Goal: Task Accomplishment & Management: Manage account settings

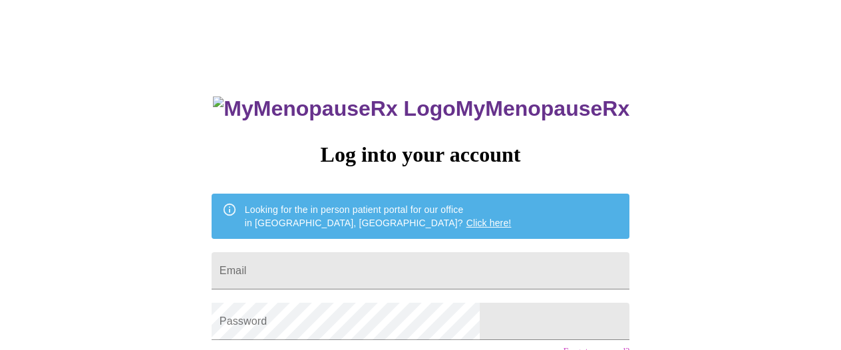
type input "[EMAIL_ADDRESS][DOMAIN_NAME]"
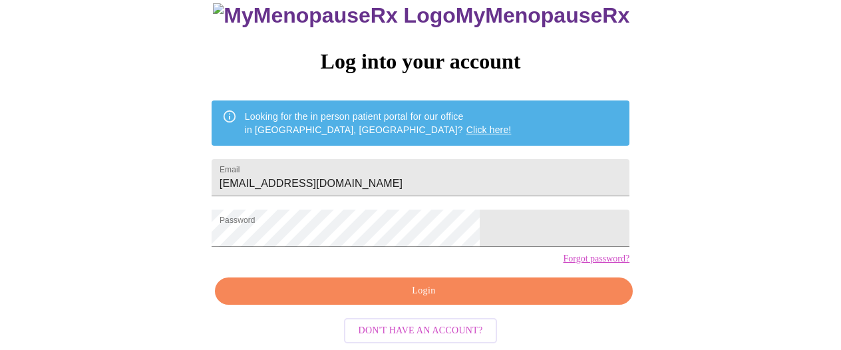
scroll to position [114, 0]
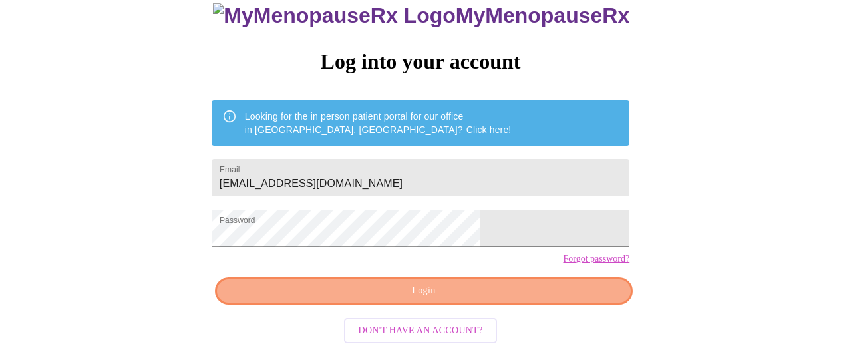
click at [512, 292] on span "Login" at bounding box center [423, 291] width 387 height 17
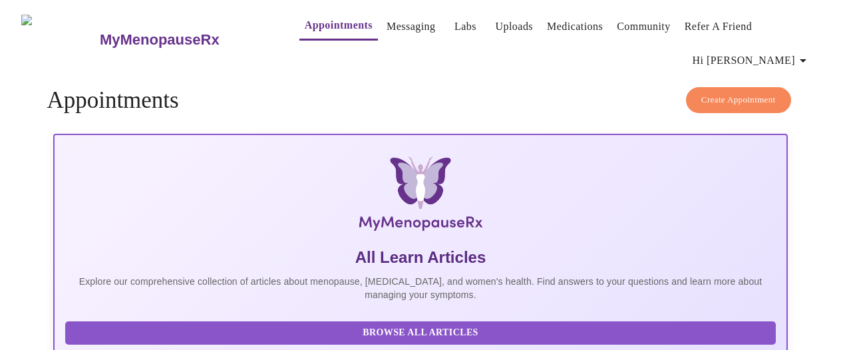
click at [800, 57] on span "Hi [PERSON_NAME]" at bounding box center [751, 60] width 118 height 19
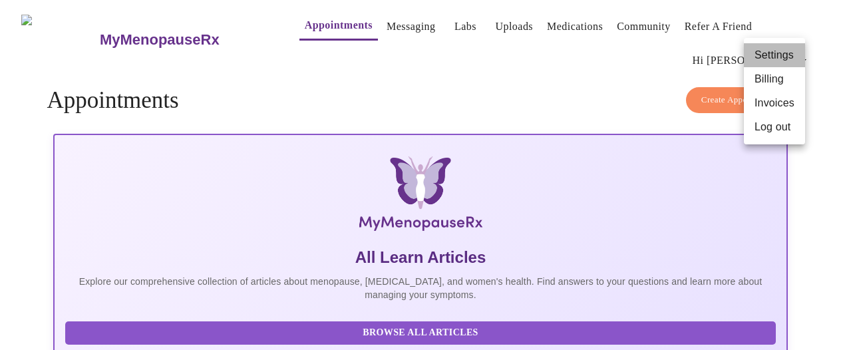
click at [783, 51] on li "Settings" at bounding box center [774, 55] width 61 height 24
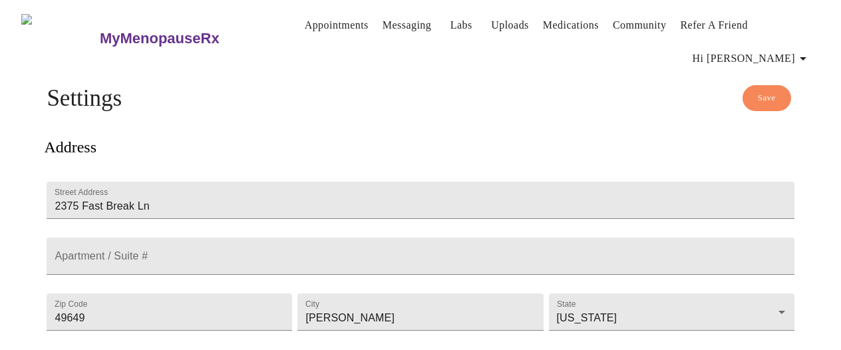
click at [502, 19] on link "Uploads" at bounding box center [510, 25] width 38 height 19
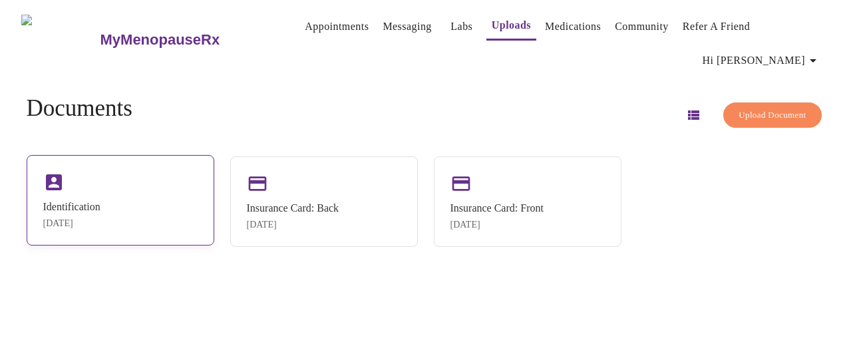
click at [184, 184] on div "Identification [DATE]" at bounding box center [121, 200] width 188 height 90
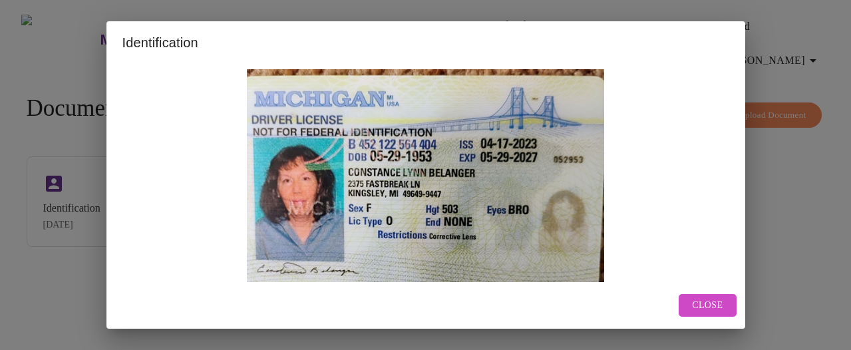
click at [207, 50] on h2 "Identification" at bounding box center [425, 42] width 607 height 21
click at [480, 165] on img at bounding box center [425, 191] width 607 height 245
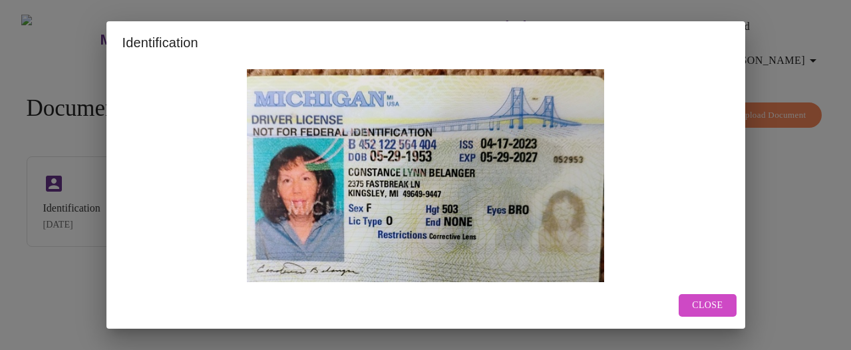
click at [764, 159] on div "Identification Close" at bounding box center [425, 175] width 851 height 350
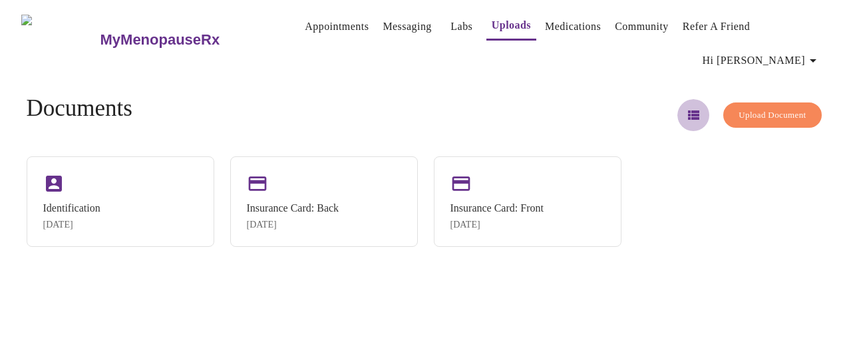
click at [688, 110] on icon "button" at bounding box center [693, 114] width 11 height 9
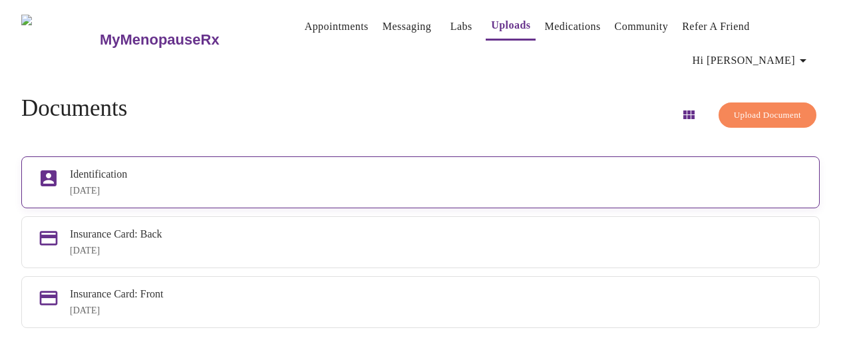
click at [317, 190] on div "[DATE]" at bounding box center [436, 191] width 733 height 11
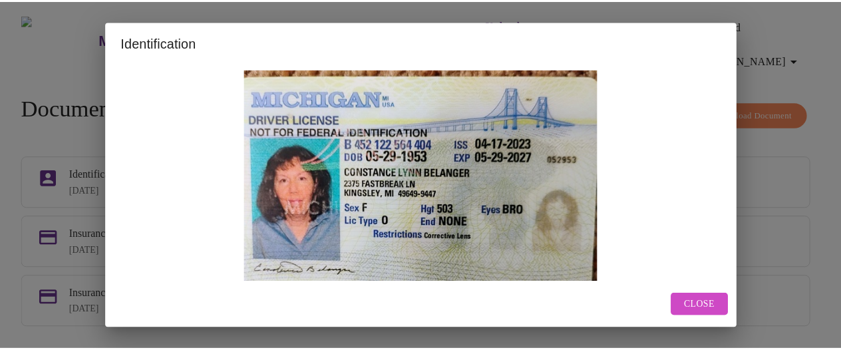
scroll to position [37, 0]
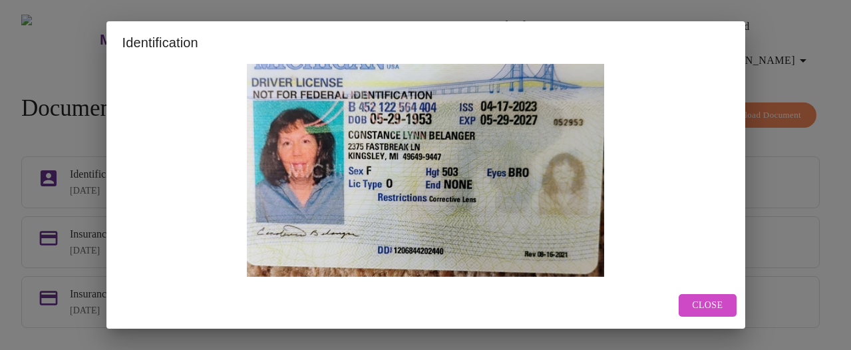
click at [559, 218] on img at bounding box center [425, 154] width 607 height 245
click at [704, 313] on button "Close" at bounding box center [706, 305] width 57 height 23
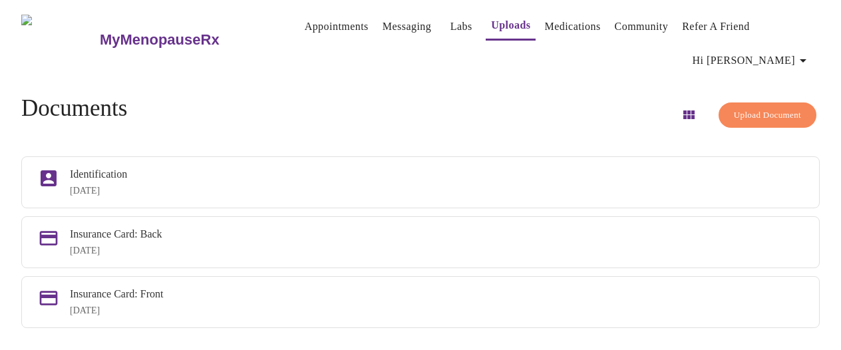
scroll to position [13, 0]
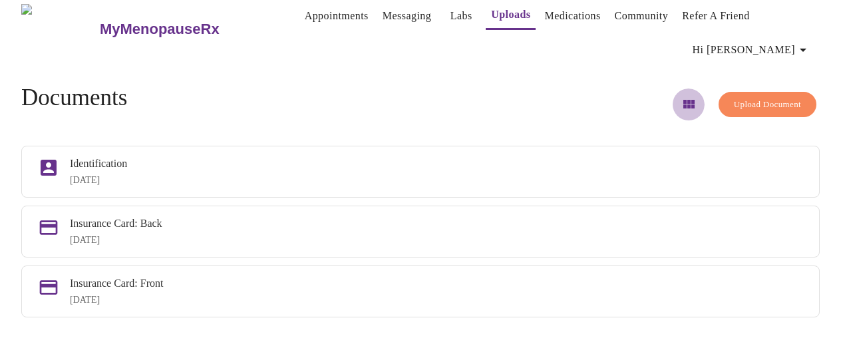
click at [683, 100] on icon "button" at bounding box center [688, 104] width 11 height 9
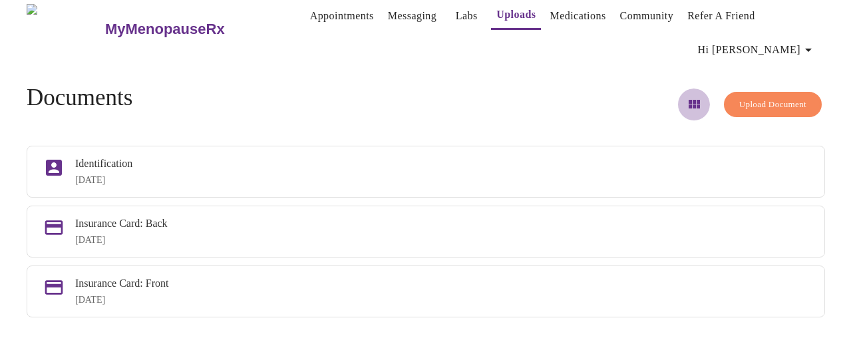
scroll to position [0, 0]
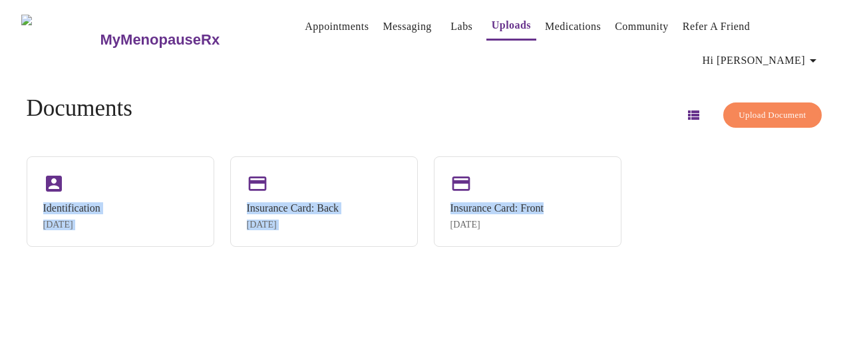
drag, startPoint x: 847, startPoint y: 110, endPoint x: 846, endPoint y: 160, distance: 50.6
click at [840, 160] on div "MyMenopauseRx Appointments Messaging Labs Uploads Medications Community Refer a…" at bounding box center [425, 180] width 840 height 350
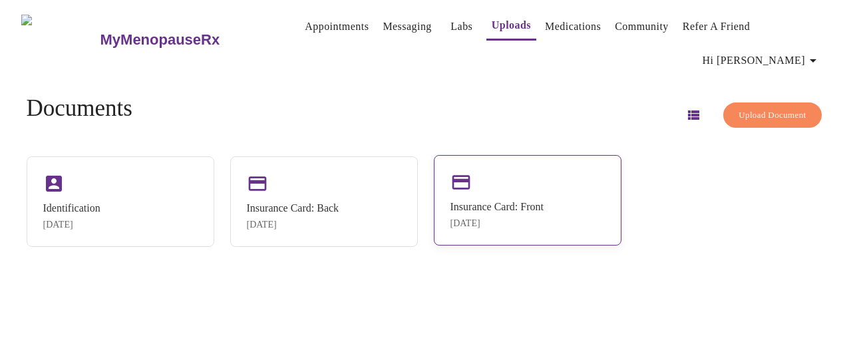
click at [584, 219] on div "Insurance Card: Front [DATE]" at bounding box center [528, 200] width 188 height 90
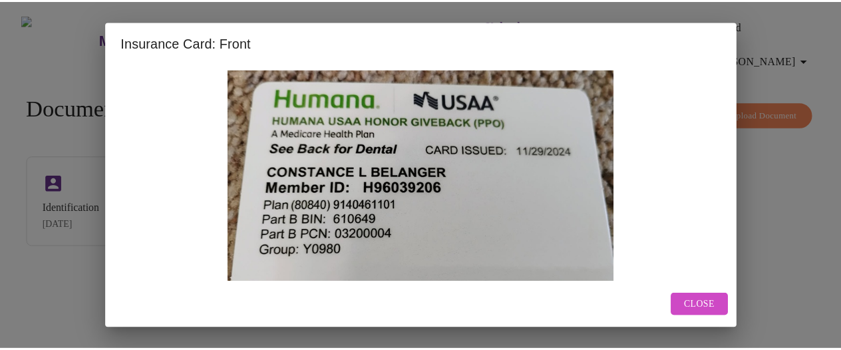
scroll to position [37, 0]
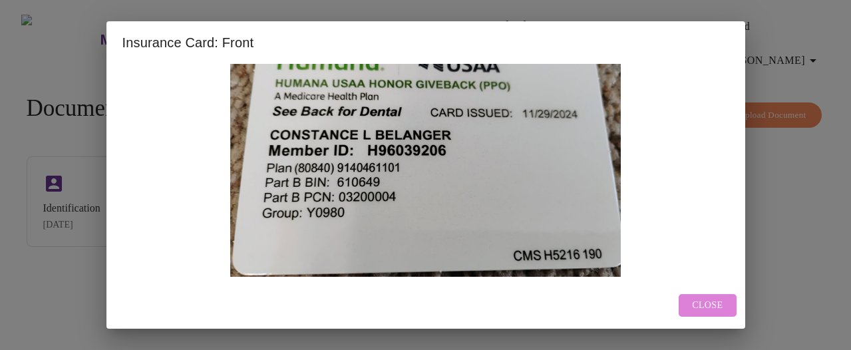
click at [712, 310] on span "Close" at bounding box center [707, 305] width 31 height 17
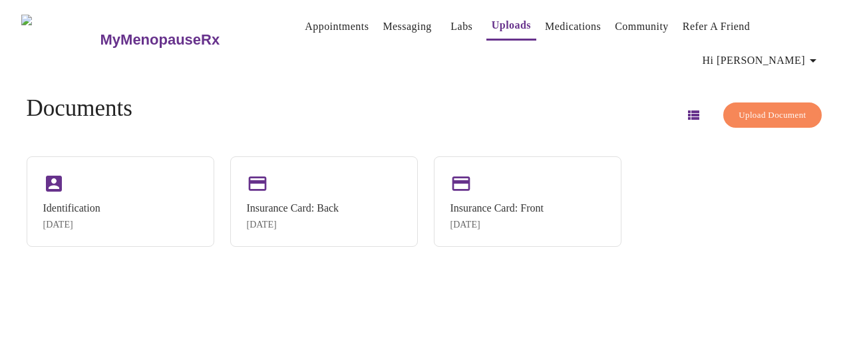
click at [323, 19] on link "Appointments" at bounding box center [337, 26] width 64 height 19
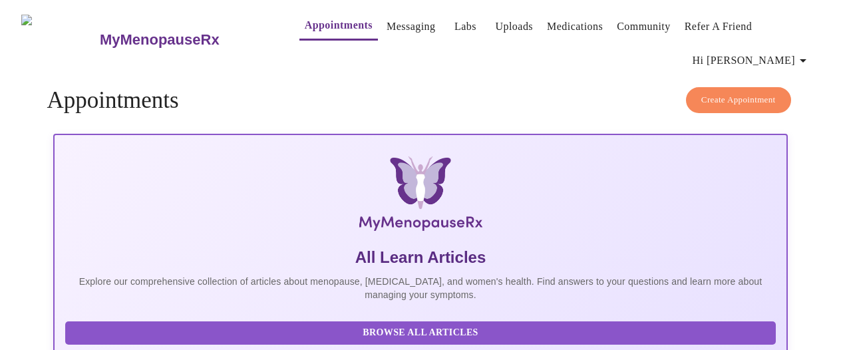
click at [775, 53] on span "Hi [PERSON_NAME]" at bounding box center [751, 60] width 118 height 19
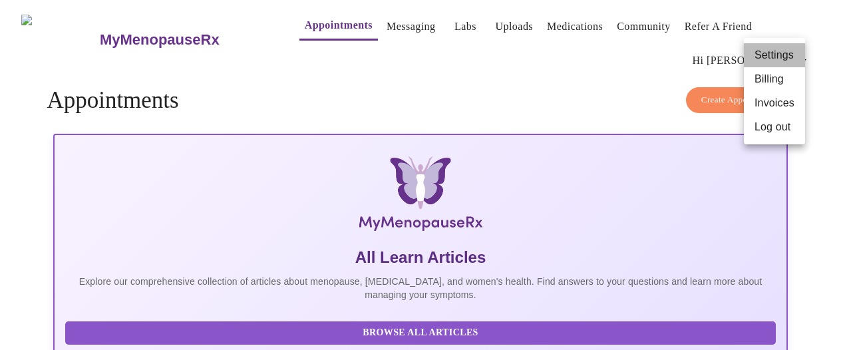
click at [774, 55] on li "Settings" at bounding box center [774, 55] width 61 height 24
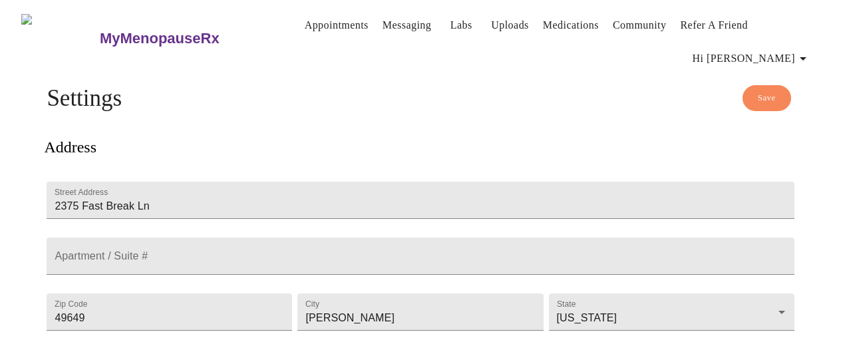
click at [504, 23] on link "Uploads" at bounding box center [510, 25] width 38 height 19
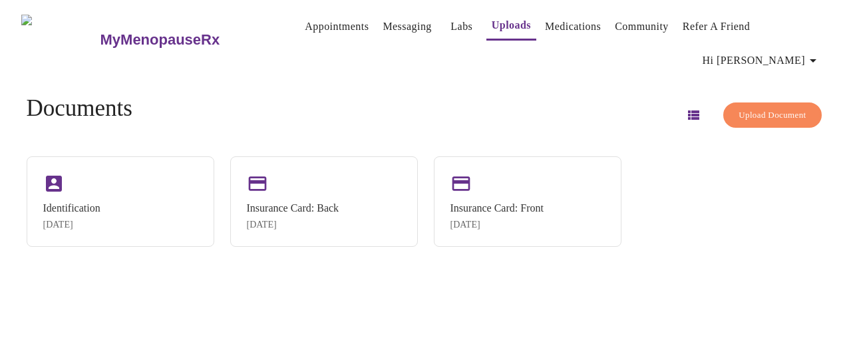
click at [662, 74] on div "Documents Upload Document Identification [DATE] Insurance Card: Back [DATE] Ins…" at bounding box center [426, 171] width 830 height 194
click at [702, 178] on div "Identification [DATE] Insurance Card: Back [DATE] Insurance Card: Front [DATE]" at bounding box center [426, 201] width 798 height 90
click at [784, 199] on div "Identification [DATE] Insurance Card: Back [DATE] Insurance Card: Front [DATE]" at bounding box center [426, 201] width 798 height 90
click at [779, 191] on div "Identification [DATE] Insurance Card: Back [DATE] Insurance Card: Front [DATE]" at bounding box center [426, 201] width 798 height 90
click at [688, 110] on icon "button" at bounding box center [693, 114] width 11 height 9
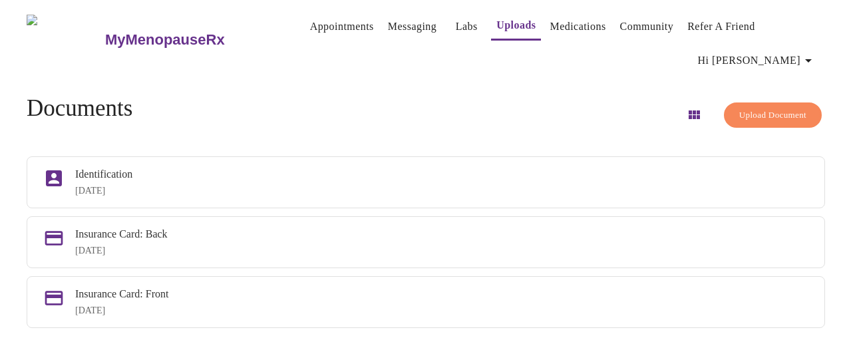
scroll to position [13, 0]
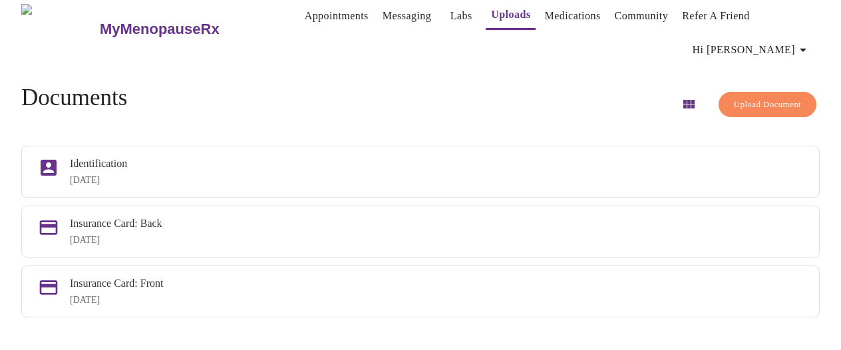
click at [488, 84] on div "Documents Upload Document" at bounding box center [420, 104] width 798 height 40
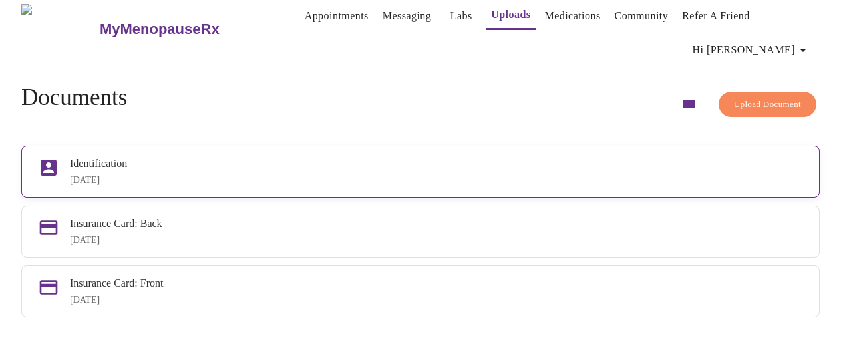
click at [57, 166] on icon at bounding box center [49, 168] width 16 height 16
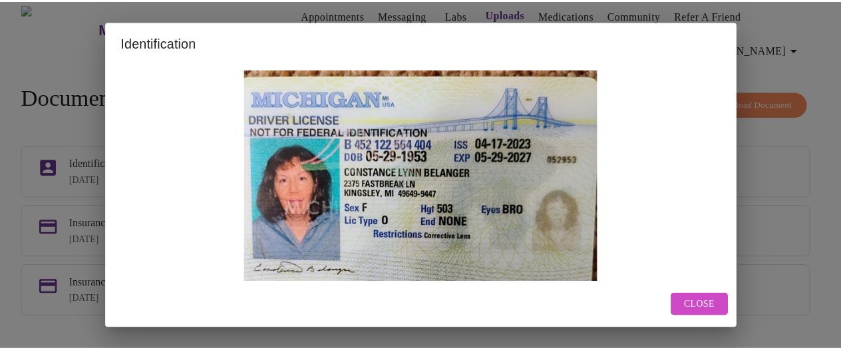
scroll to position [37, 0]
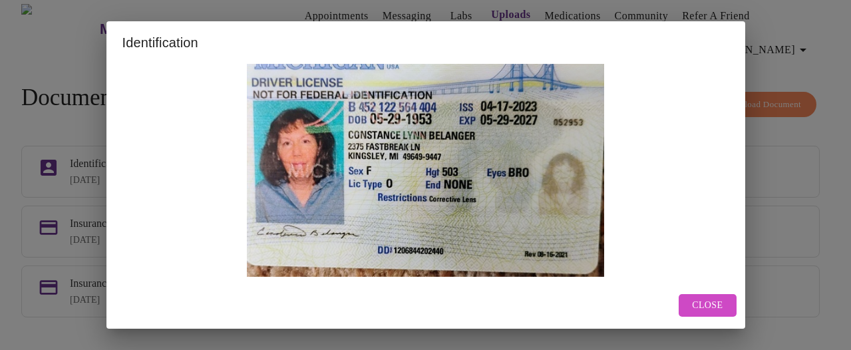
click at [814, 196] on div "Identification Close" at bounding box center [425, 175] width 851 height 350
